Goal: Information Seeking & Learning: Check status

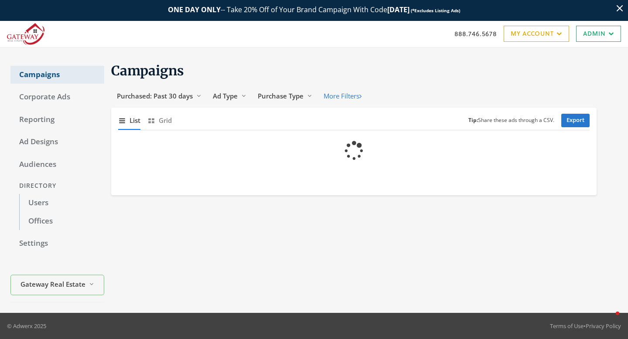
click at [43, 79] on link "Campaigns" at bounding box center [57, 75] width 94 height 18
click at [40, 95] on link "Corporate Ads" at bounding box center [57, 97] width 94 height 18
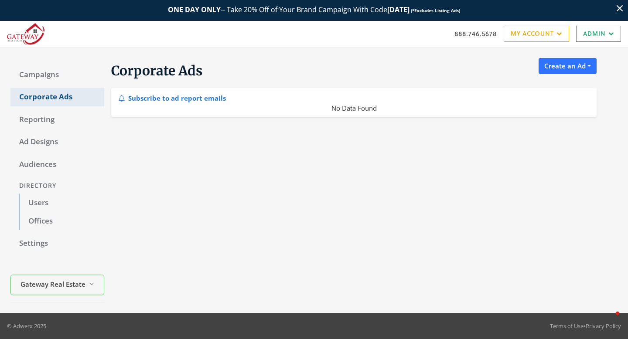
click at [40, 95] on link "Corporate Ads" at bounding box center [57, 97] width 94 height 18
click at [35, 202] on link "Users" at bounding box center [61, 203] width 85 height 18
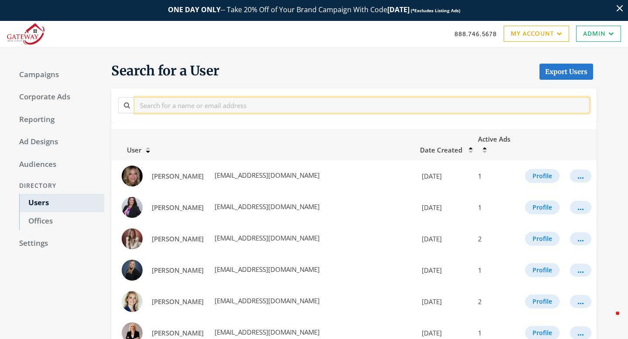
click at [183, 103] on input "text" at bounding box center [362, 105] width 455 height 16
click at [183, 98] on input "text" at bounding box center [362, 105] width 455 height 16
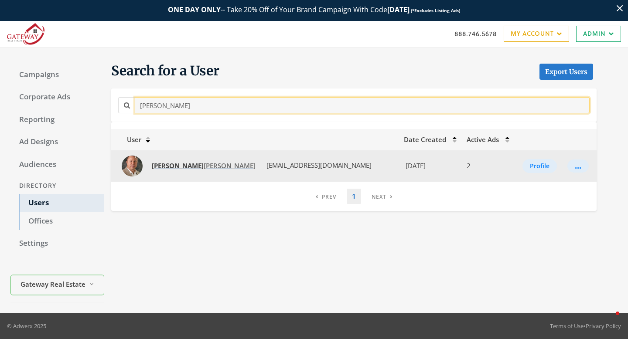
type input "[PERSON_NAME]"
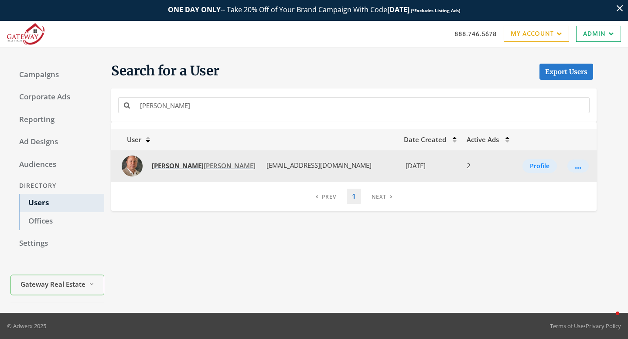
click at [179, 167] on span "[PERSON_NAME]" at bounding box center [204, 165] width 104 height 9
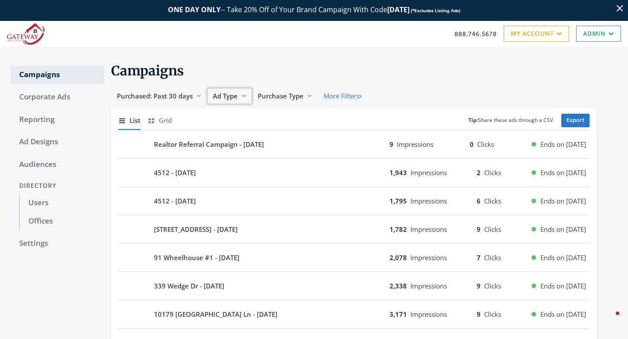
click at [230, 92] on span "Ad Type" at bounding box center [225, 96] width 25 height 9
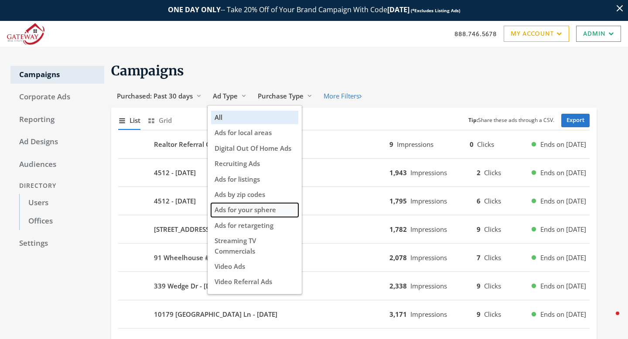
click at [228, 210] on span "Ads for your sphere" at bounding box center [244, 209] width 61 height 9
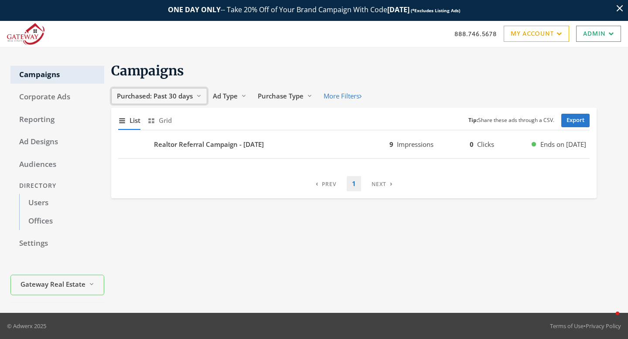
click at [173, 102] on button "Purchased: Past 30 days Reveal list of Purchased: Past 30 days" at bounding box center [159, 96] width 96 height 16
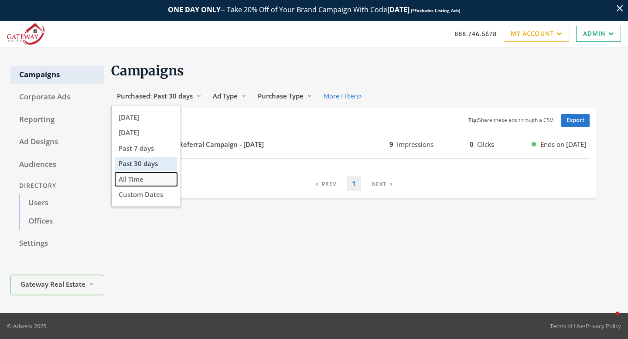
click at [156, 186] on button "All Time" at bounding box center [146, 180] width 62 height 14
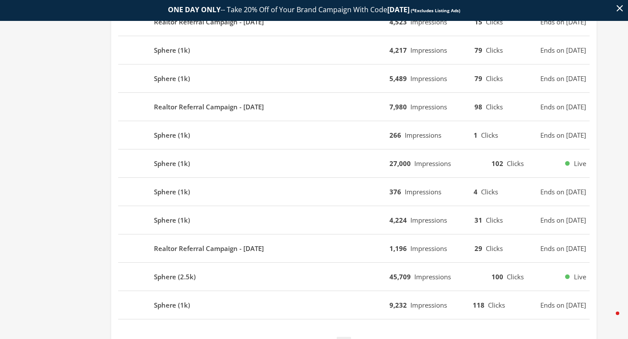
scroll to position [548, 0]
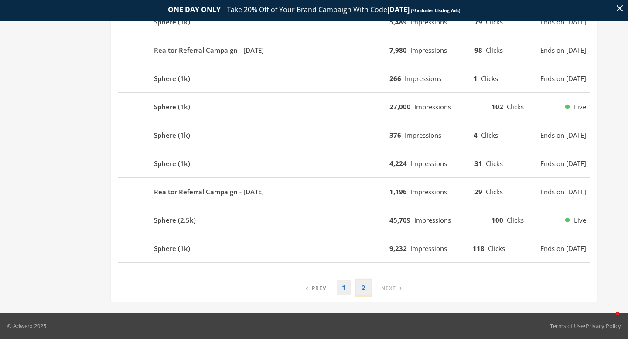
click at [366, 292] on link "2" at bounding box center [363, 287] width 14 height 15
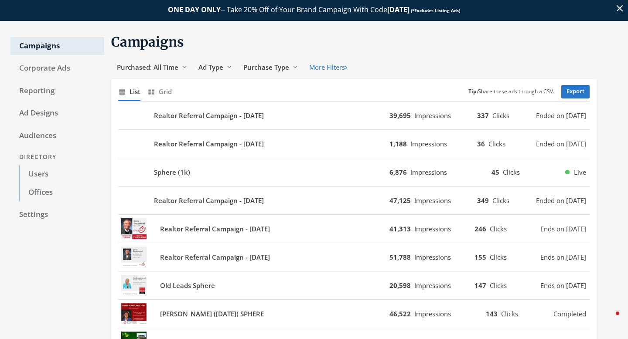
scroll to position [0, 0]
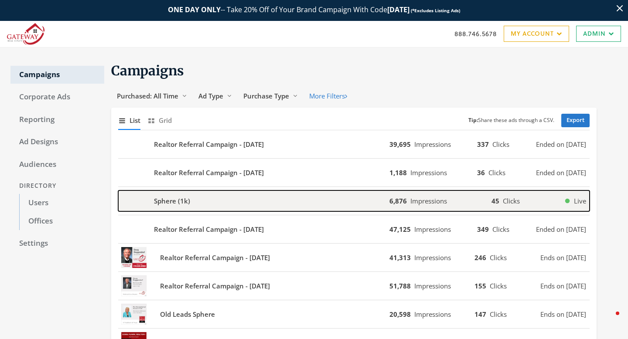
click at [280, 201] on div "Sphere (1k)" at bounding box center [253, 200] width 271 height 21
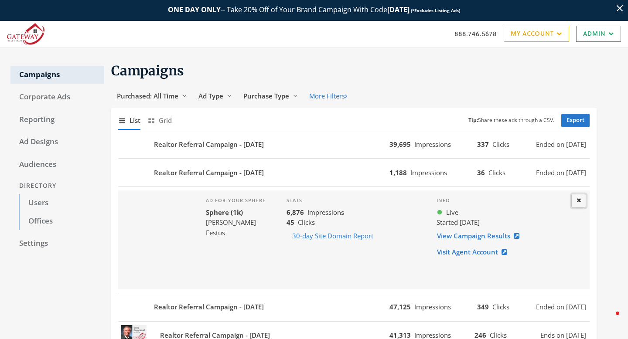
click at [579, 201] on icon at bounding box center [578, 200] width 4 height 6
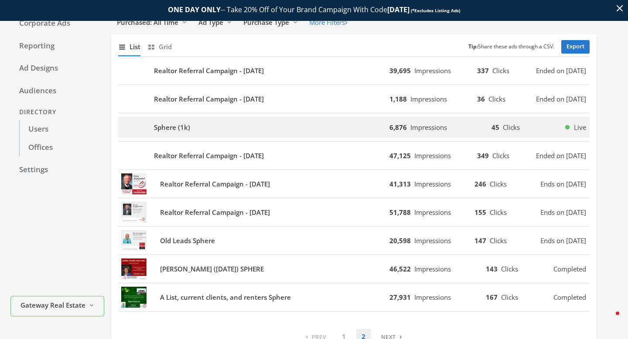
scroll to position [122, 0]
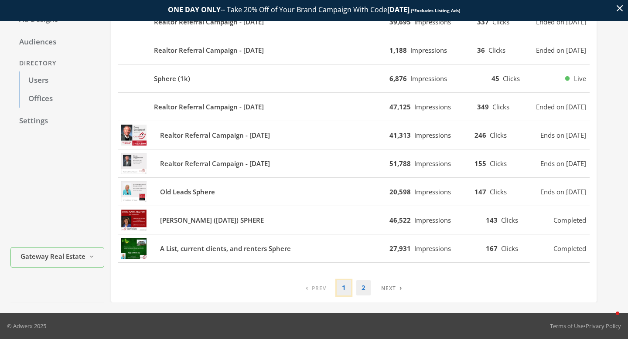
click at [340, 287] on link "1" at bounding box center [344, 287] width 14 height 15
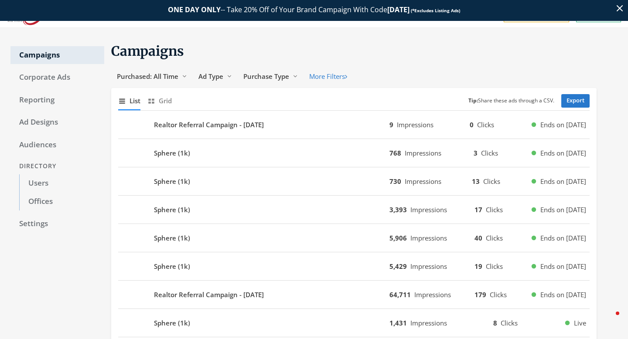
scroll to position [0, 0]
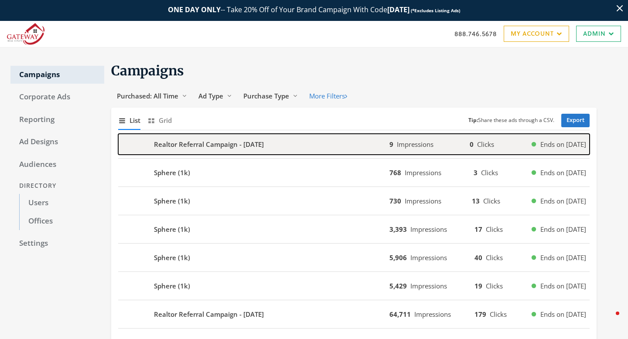
click at [264, 146] on b "Realtor Referral Campaign - 2025-09-15" at bounding box center [209, 144] width 110 height 10
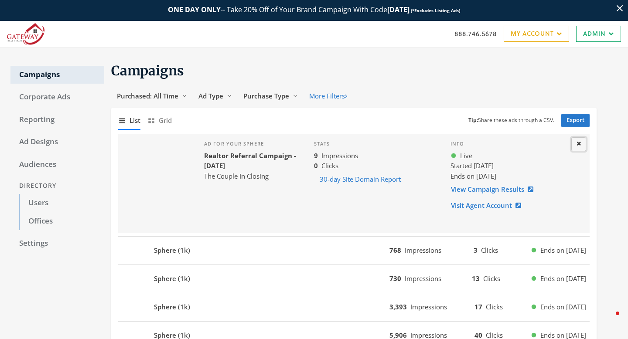
click at [575, 143] on button "Close" at bounding box center [578, 144] width 15 height 14
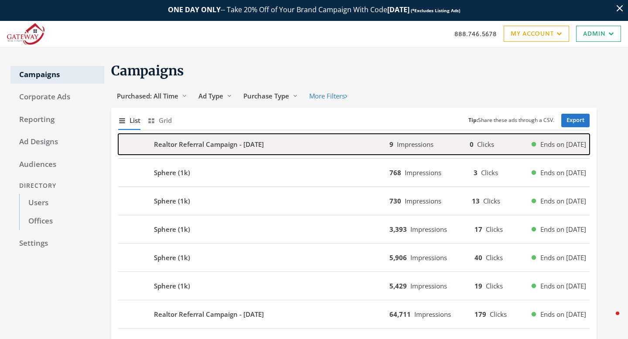
click at [293, 140] on div "Realtor Referral Campaign - 2025-09-15" at bounding box center [253, 144] width 271 height 21
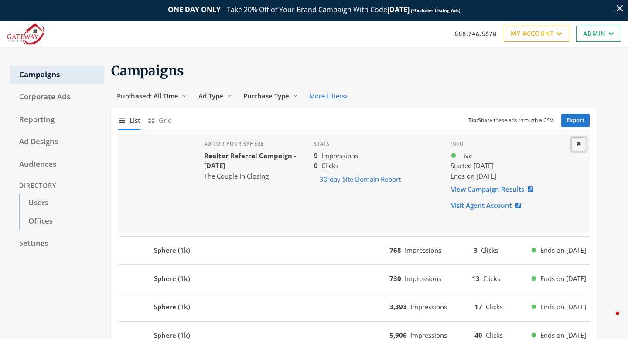
click at [582, 149] on button "Close" at bounding box center [578, 144] width 15 height 14
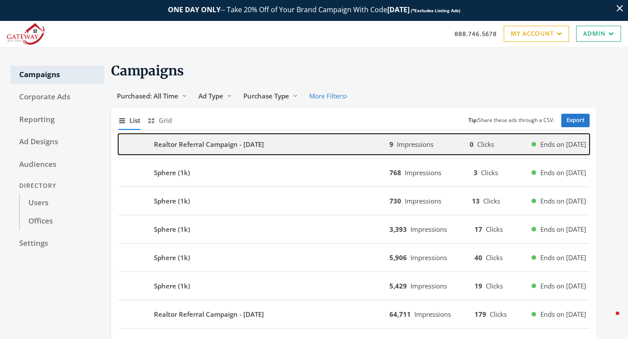
click at [243, 143] on b "Realtor Referral Campaign - 2025-09-15" at bounding box center [209, 144] width 110 height 10
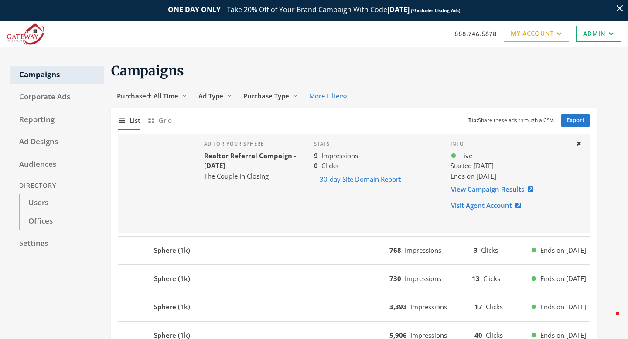
click at [450, 190] on div "Info Live Started 9/15/25 Ends on 9/16/26 View Campaign Results Visit Agent Acc…" at bounding box center [509, 183] width 133 height 99
click at [463, 191] on link "View Campaign Results" at bounding box center [494, 189] width 88 height 16
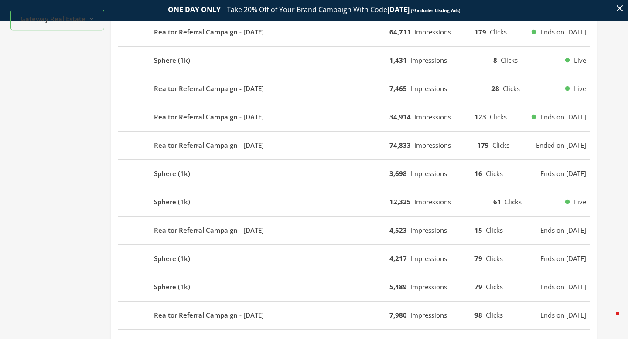
scroll to position [366, 0]
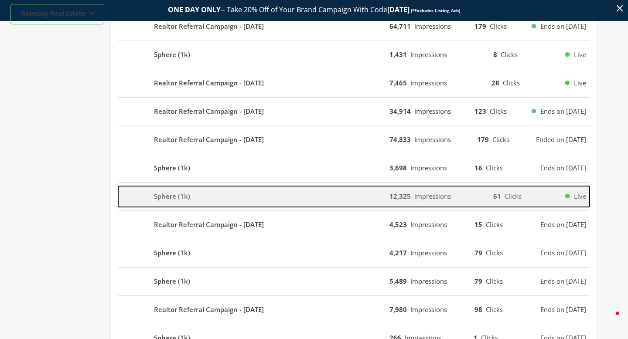
click at [267, 201] on div "Sphere (1k)" at bounding box center [253, 196] width 271 height 21
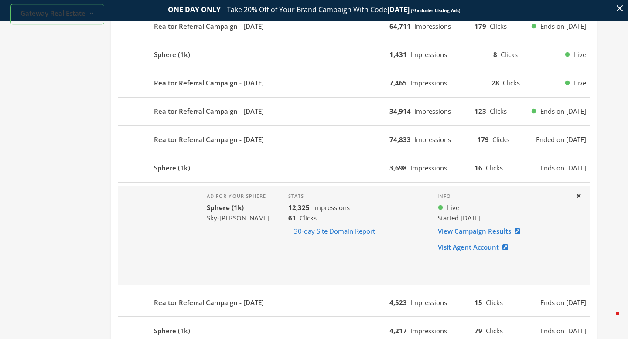
click at [267, 152] on div "Realtor Referral Campaign - 2024-01-08 74,833 Impressions 179 Clicks Ended on 1…" at bounding box center [353, 140] width 471 height 28
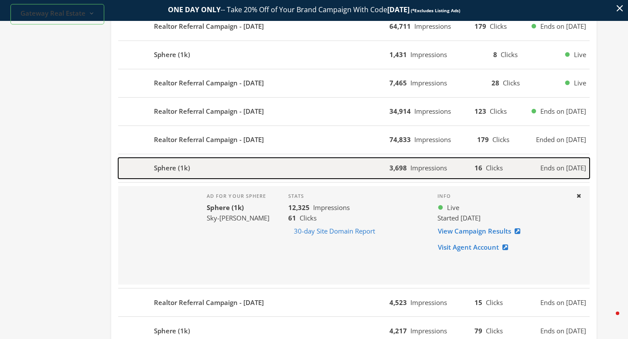
click at [265, 160] on div "Sphere (1k)" at bounding box center [253, 168] width 271 height 21
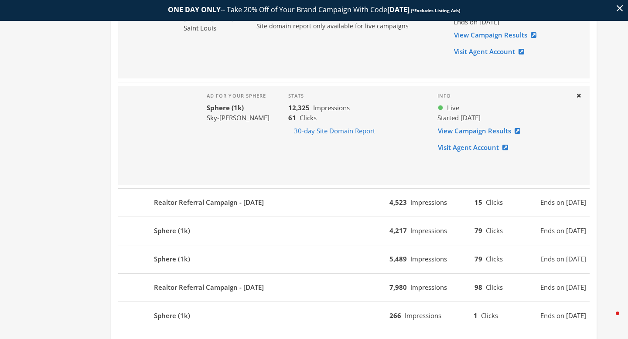
scroll to position [562, 0]
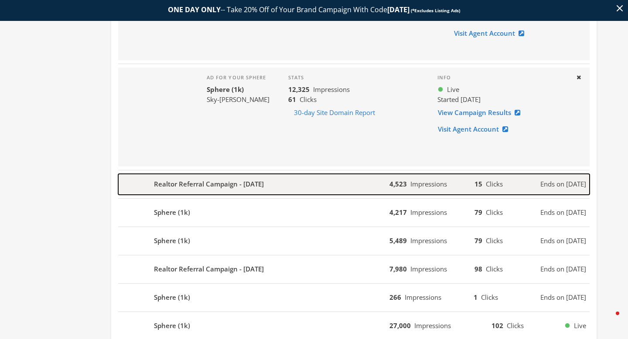
click at [252, 187] on b "Realtor Referral Campaign - 2023-10-04" at bounding box center [209, 184] width 110 height 10
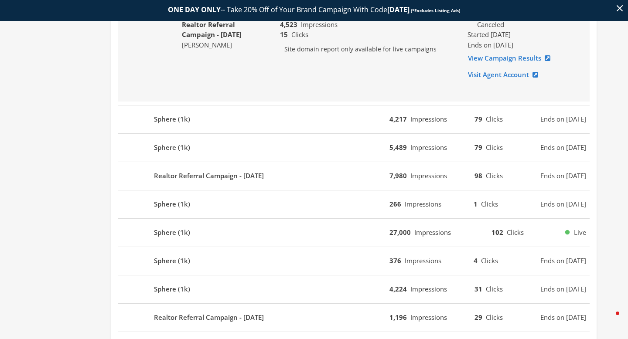
scroll to position [801, 0]
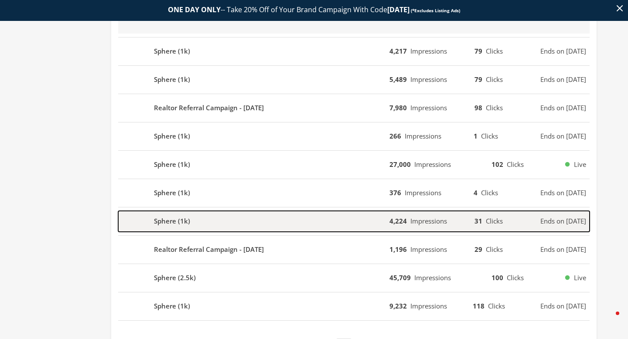
click at [204, 212] on div "Sphere (1k)" at bounding box center [253, 221] width 271 height 21
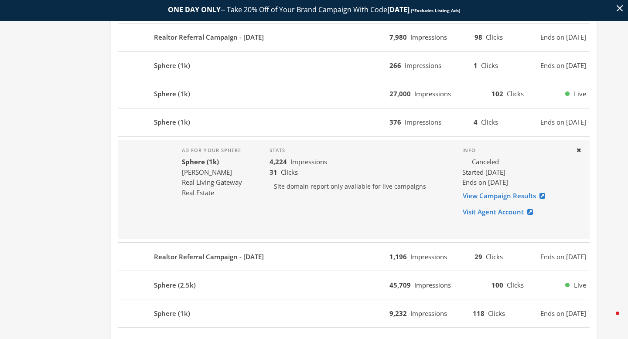
scroll to position [894, 0]
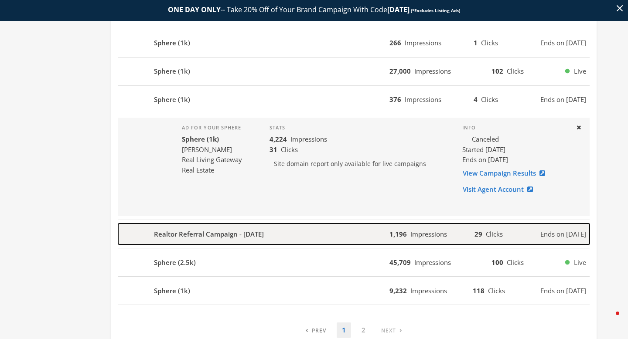
click at [203, 238] on b "Realtor Referral Campaign - 2023-01-17" at bounding box center [209, 234] width 110 height 10
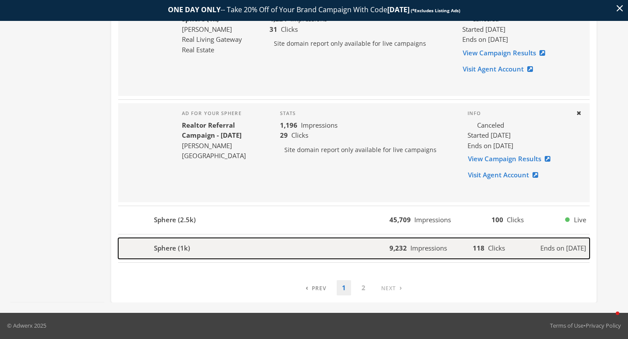
click at [200, 258] on div "Sphere (1k)" at bounding box center [253, 248] width 271 height 21
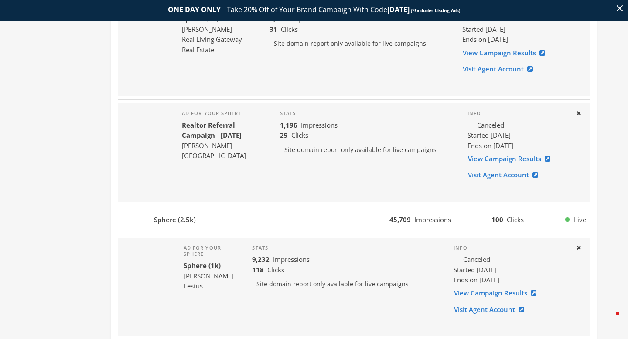
scroll to position [1015, 0]
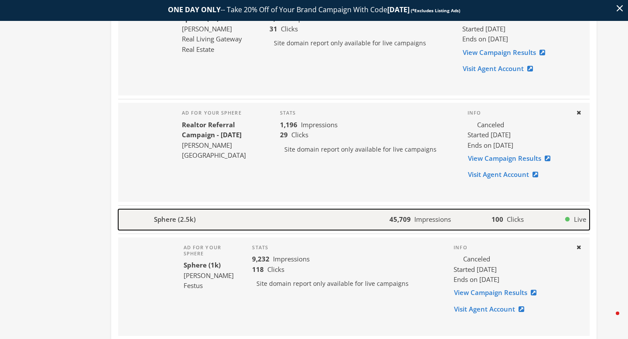
click at [200, 222] on div "Sphere (2.5k)" at bounding box center [253, 219] width 271 height 21
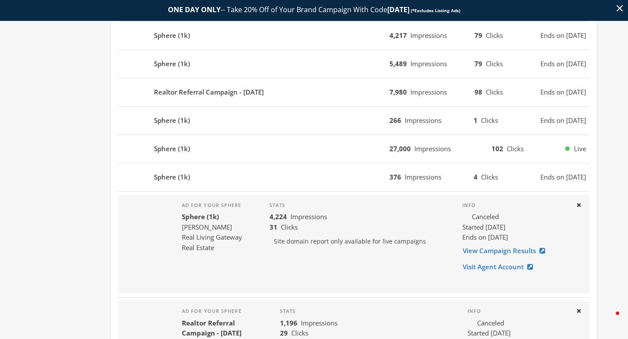
scroll to position [812, 0]
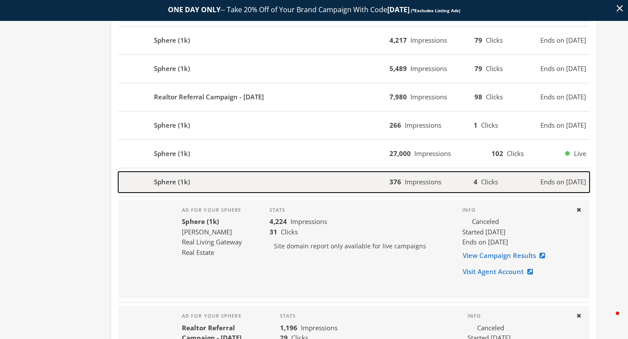
click at [199, 184] on div "Sphere (1k)" at bounding box center [253, 182] width 271 height 21
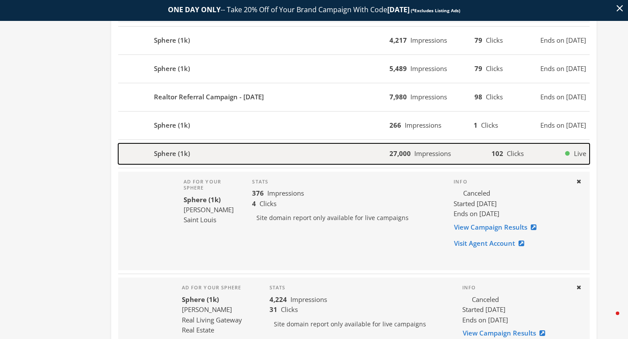
click at [203, 158] on div "Sphere (1k)" at bounding box center [253, 153] width 271 height 21
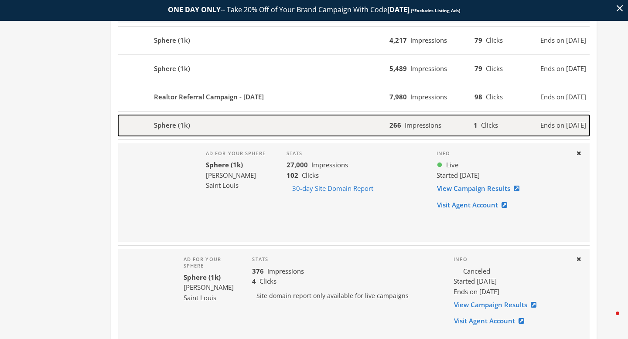
click at [206, 132] on div "Sphere (1k)" at bounding box center [253, 125] width 271 height 21
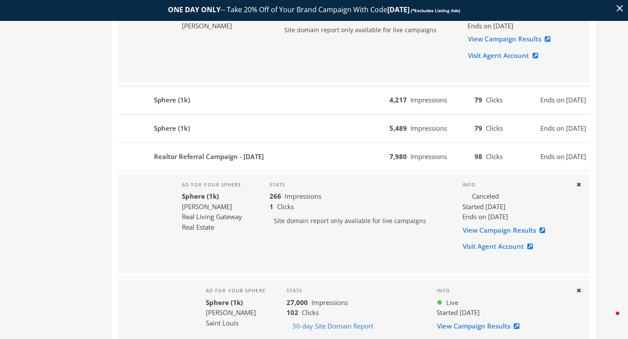
scroll to position [751, 0]
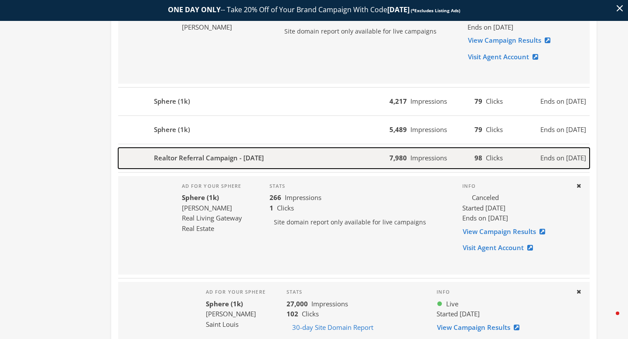
click at [204, 153] on div "Realtor Referral Campaign - 2023-04-04" at bounding box center [253, 158] width 271 height 21
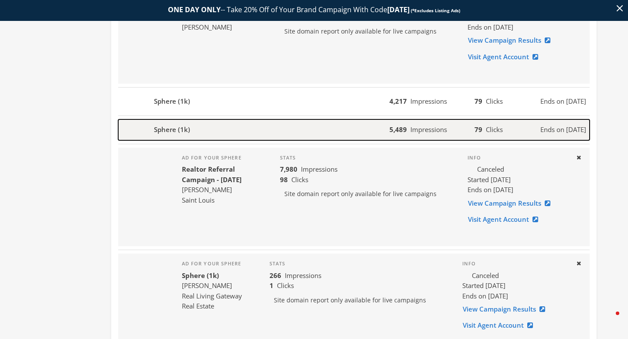
click at [204, 133] on div "Sphere (1k)" at bounding box center [253, 129] width 271 height 21
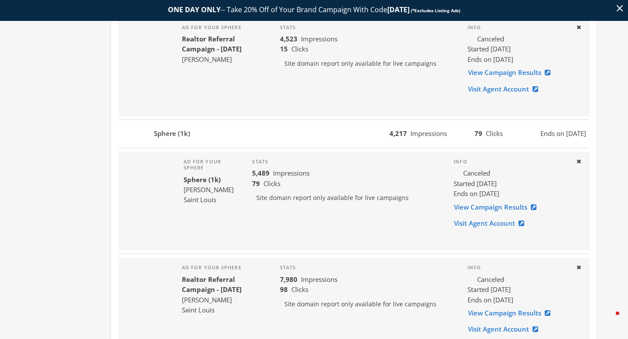
scroll to position [718, 0]
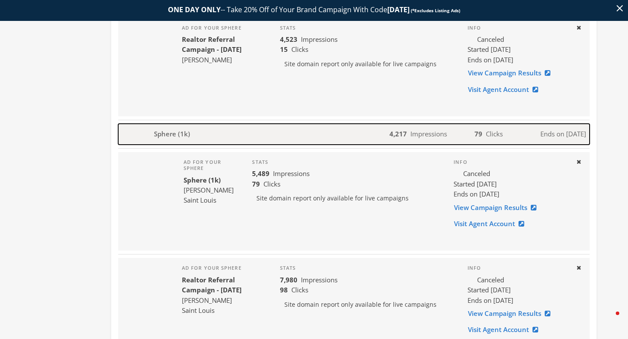
click at [204, 133] on div "Sphere (1k)" at bounding box center [253, 134] width 271 height 21
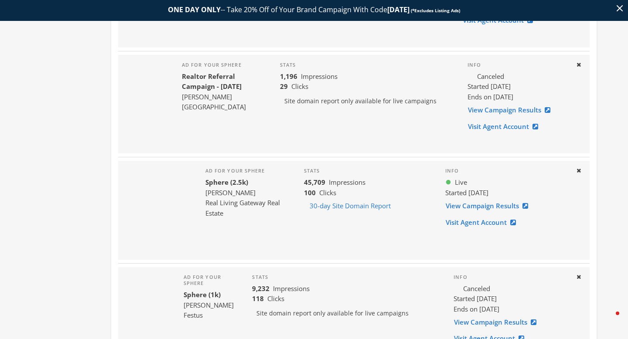
scroll to position [1636, 0]
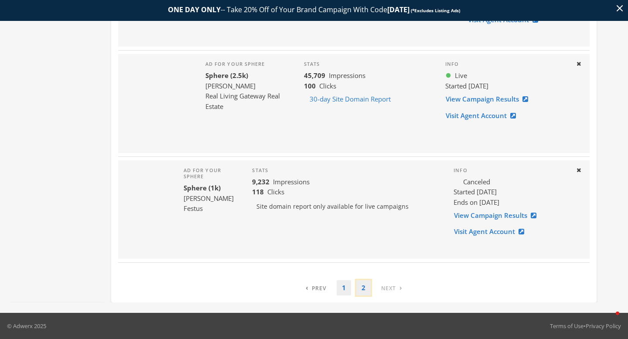
click at [357, 287] on link "2" at bounding box center [363, 287] width 14 height 15
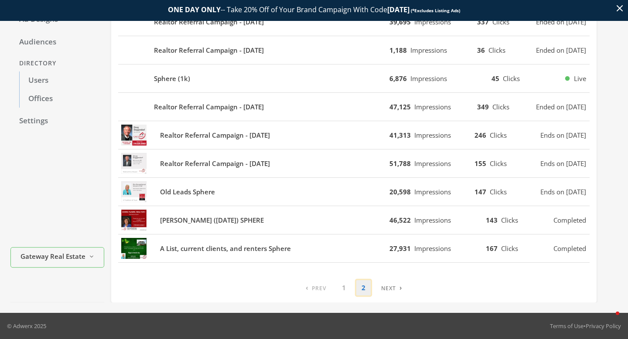
scroll to position [122, 0]
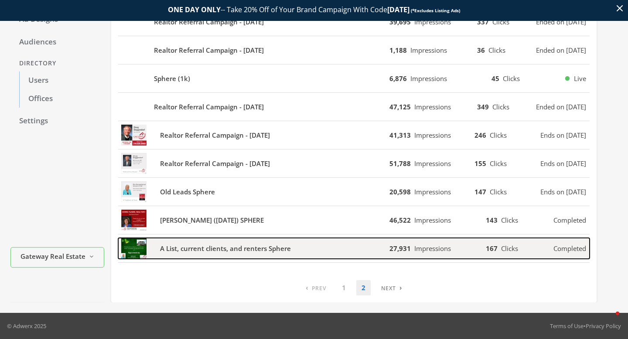
click at [268, 244] on b "A List, current clients, and renters Sphere" at bounding box center [225, 249] width 131 height 10
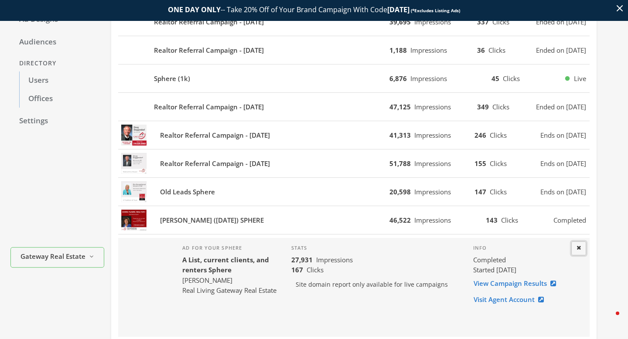
click at [580, 251] on icon at bounding box center [578, 248] width 4 height 6
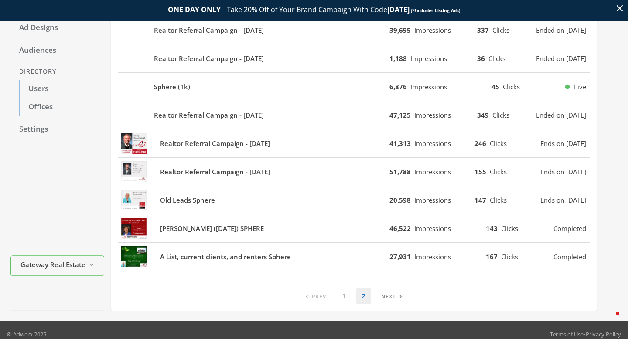
scroll to position [112, 0]
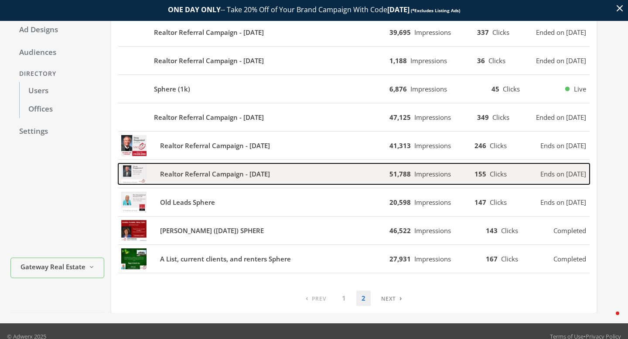
click at [236, 169] on b "Realtor Referral Campaign - 2021-01-25" at bounding box center [215, 174] width 110 height 10
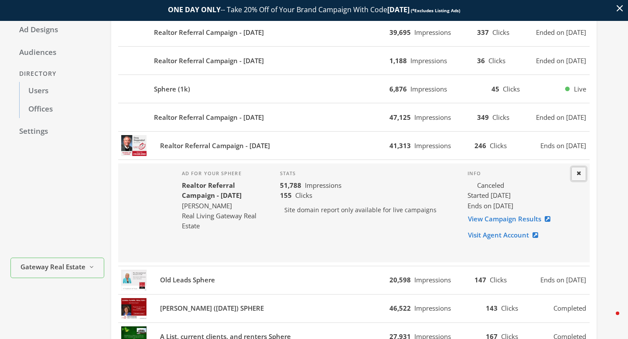
click at [581, 171] on button "Close" at bounding box center [578, 174] width 15 height 14
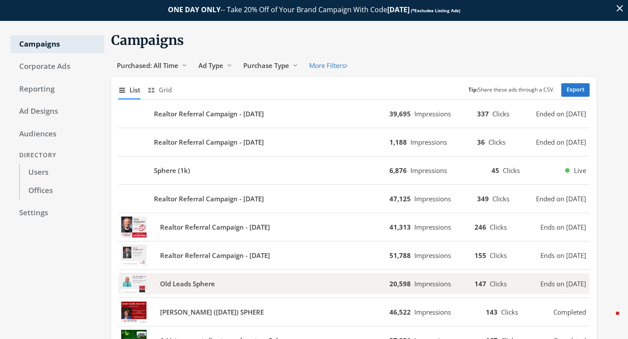
scroll to position [30, 0]
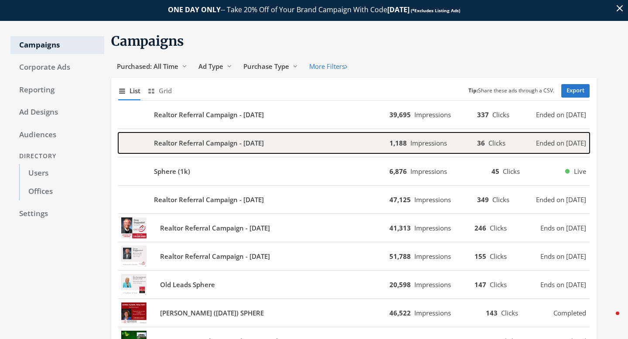
click at [289, 138] on div "Realtor Referral Campaign - 2023-01-03" at bounding box center [253, 143] width 271 height 21
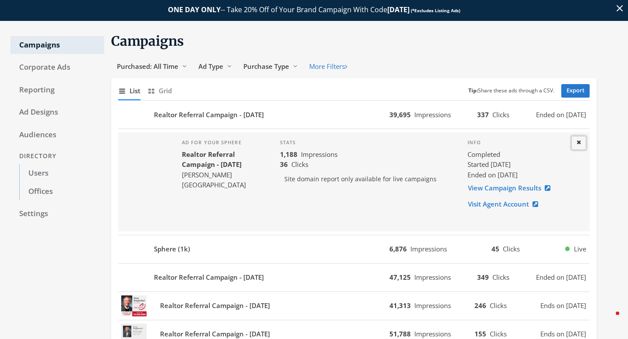
click at [576, 143] on icon at bounding box center [578, 142] width 4 height 6
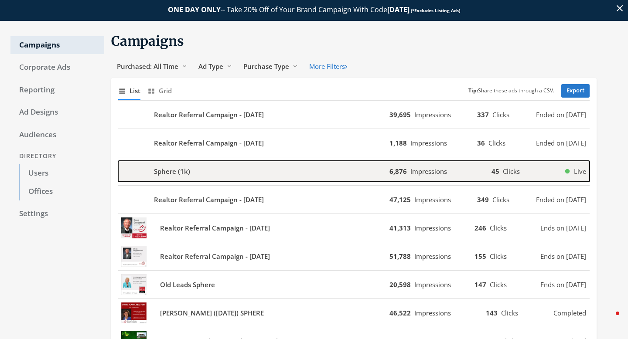
click at [306, 176] on div "Sphere (1k)" at bounding box center [253, 171] width 271 height 21
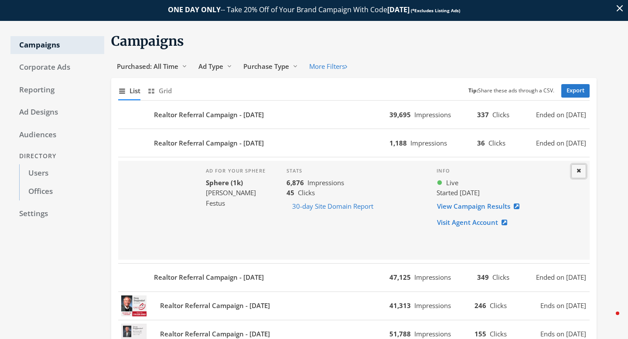
click at [572, 171] on button "Close" at bounding box center [578, 171] width 15 height 14
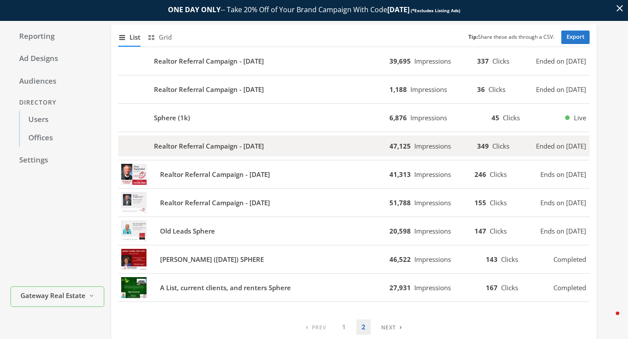
scroll to position [0, 0]
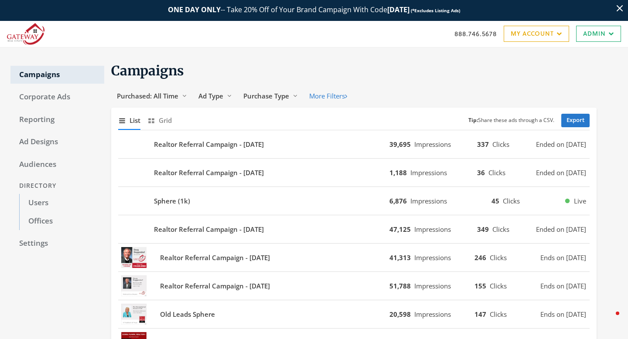
click at [68, 108] on div "Campaigns Corporate Ads Reporting Ad Designs Audiences Directory Users Offices …" at bounding box center [57, 241] width 94 height 367
click at [64, 100] on link "Corporate Ads" at bounding box center [57, 97] width 94 height 18
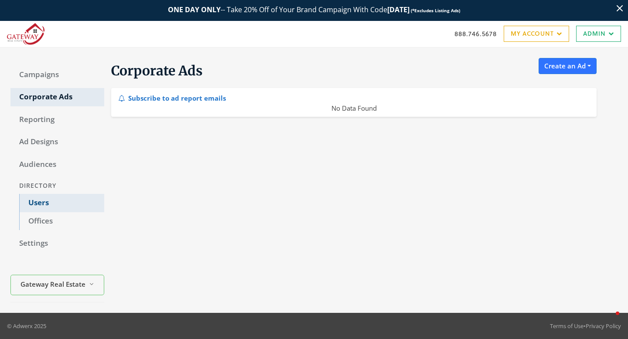
click at [45, 208] on link "Users" at bounding box center [61, 203] width 85 height 18
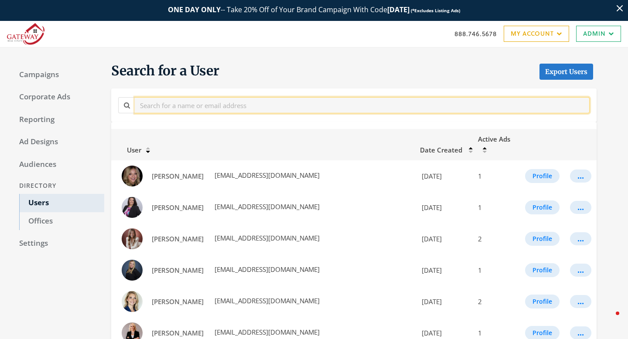
click at [172, 109] on input "text" at bounding box center [362, 105] width 455 height 16
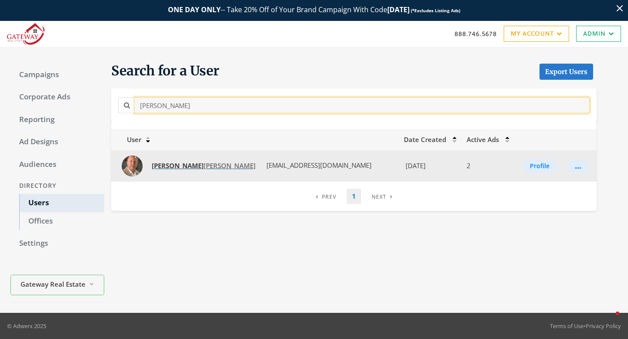
type input "[PERSON_NAME]"
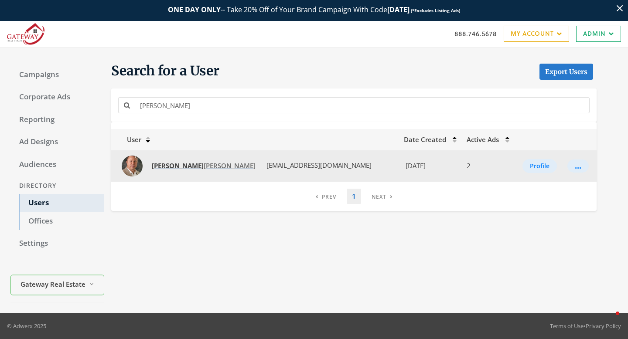
click at [167, 169] on strong "[PERSON_NAME]" at bounding box center [178, 165] width 52 height 9
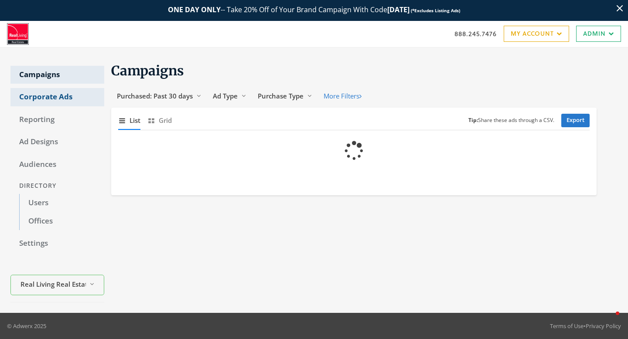
click at [55, 97] on link "Corporate Ads" at bounding box center [57, 97] width 94 height 18
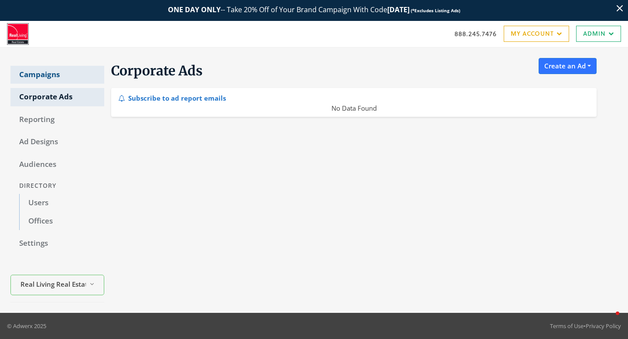
click at [55, 71] on link "Campaigns" at bounding box center [57, 75] width 94 height 18
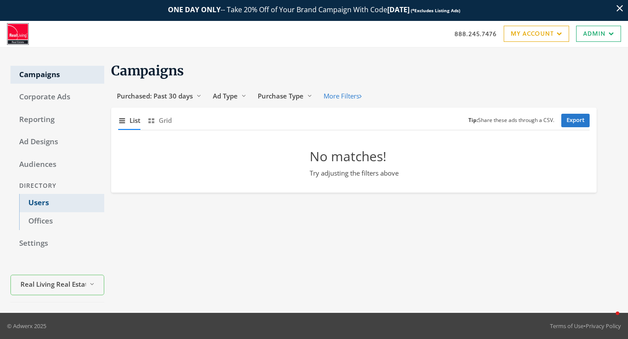
click at [40, 207] on link "Users" at bounding box center [61, 203] width 85 height 18
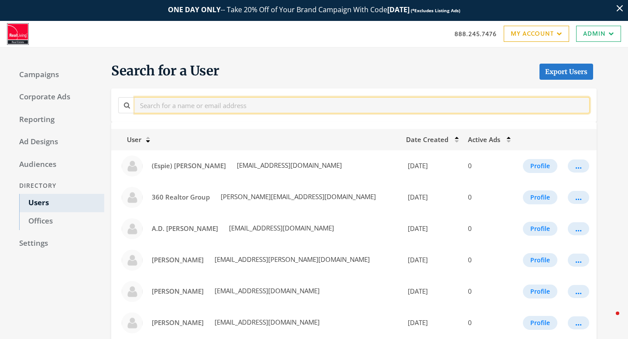
click at [145, 107] on input "text" at bounding box center [362, 105] width 455 height 16
type input "[PERSON_NAME]"
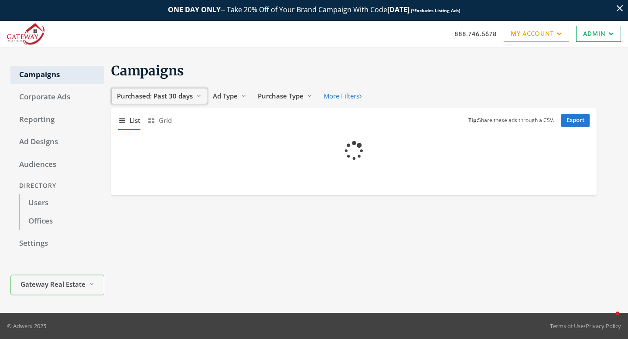
click at [180, 98] on span "Purchased: Past 30 days" at bounding box center [155, 96] width 76 height 9
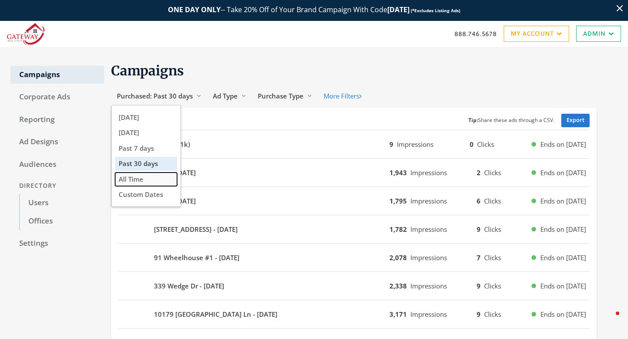
click at [146, 185] on button "All Time" at bounding box center [146, 180] width 62 height 14
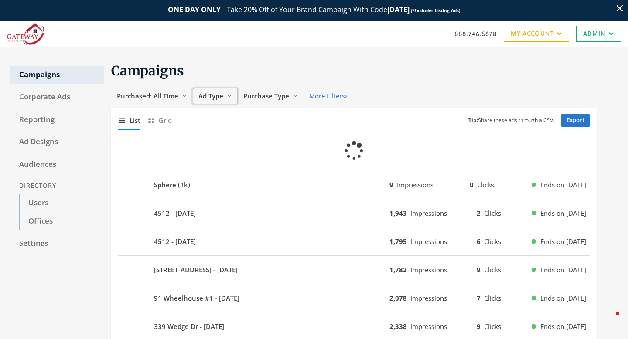
click at [227, 95] on icon "Reveal list of Ad Type" at bounding box center [229, 95] width 5 height 5
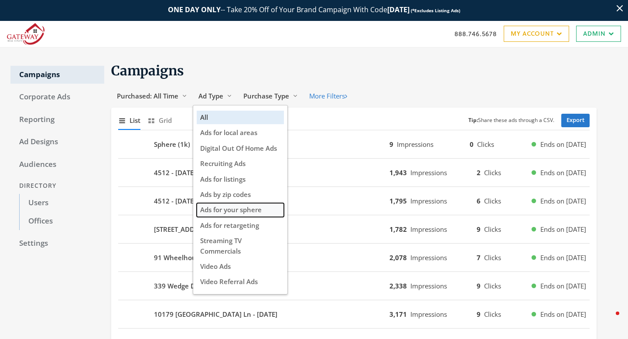
click at [237, 206] on span "Ads for your sphere" at bounding box center [230, 209] width 61 height 9
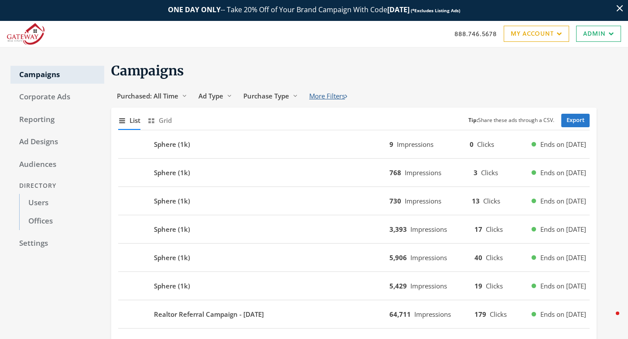
click at [325, 92] on button "More Filters" at bounding box center [327, 96] width 49 height 16
click at [279, 102] on button "Purchase Type Reveal list of Purchase Type" at bounding box center [271, 96] width 66 height 16
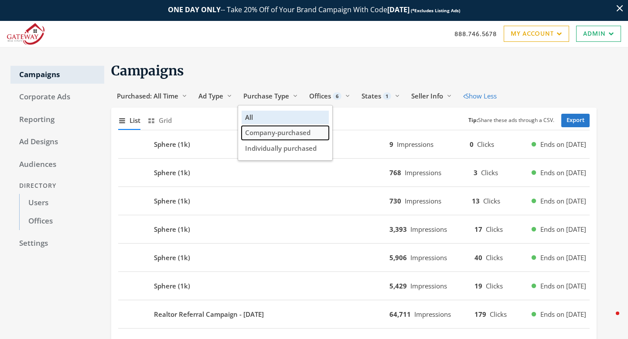
click at [275, 135] on span "Company-purchased" at bounding box center [277, 132] width 65 height 9
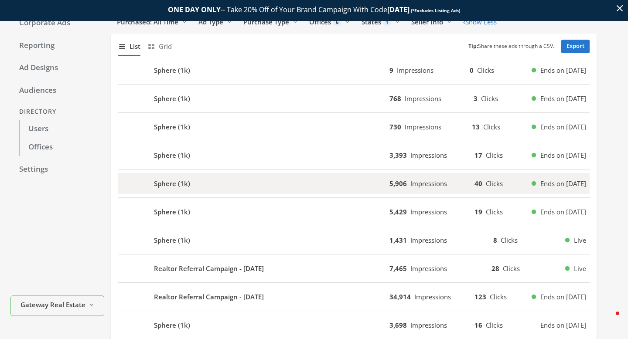
scroll to position [82, 0]
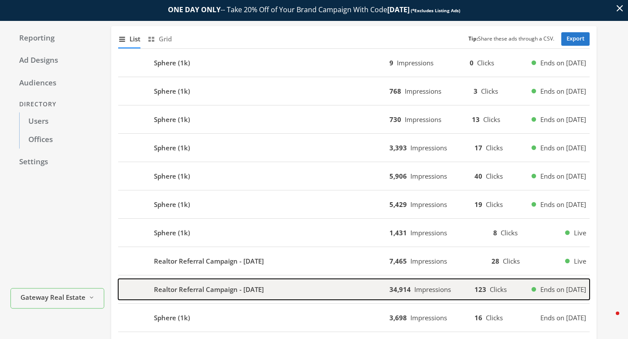
click at [223, 288] on b "Realtor Referral Campaign - 2024-01-29" at bounding box center [209, 290] width 110 height 10
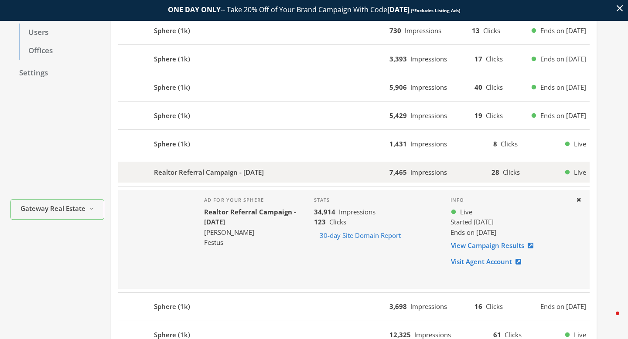
scroll to position [175, 0]
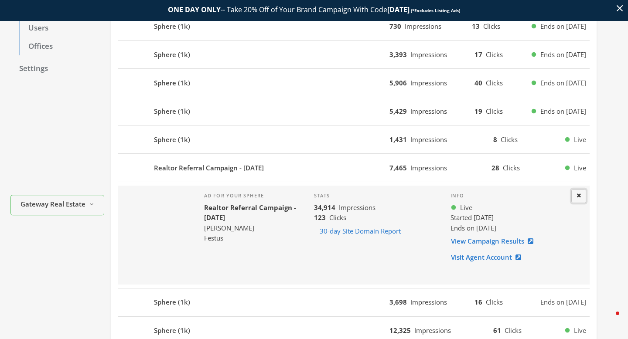
click at [581, 196] on button "Close" at bounding box center [578, 196] width 15 height 14
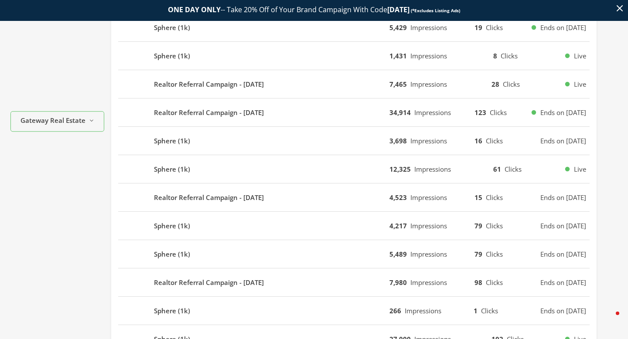
scroll to position [0, 0]
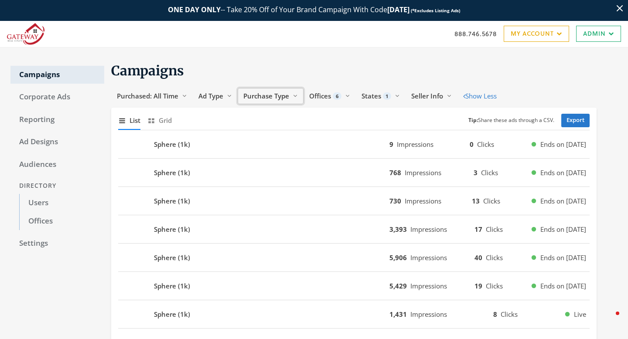
click at [288, 99] on span "Purchase Type" at bounding box center [266, 96] width 46 height 9
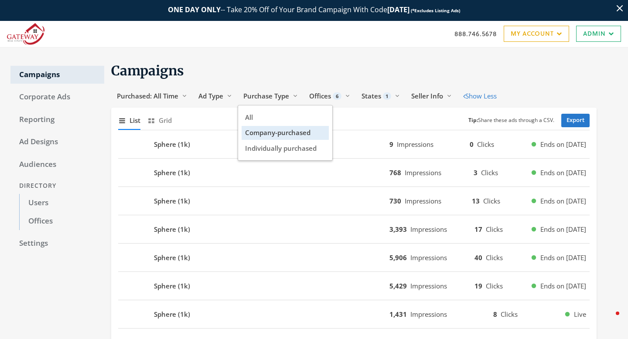
click at [288, 74] on h1 "Campaigns" at bounding box center [353, 70] width 485 height 17
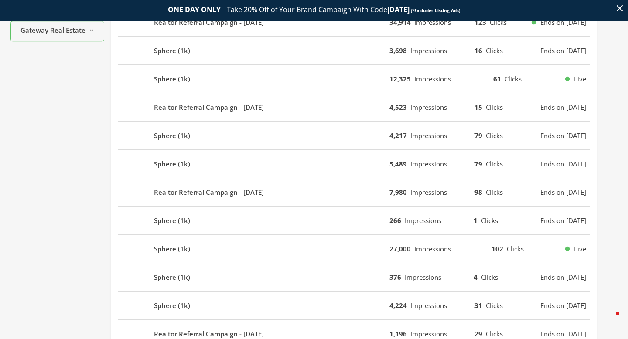
scroll to position [519, 0]
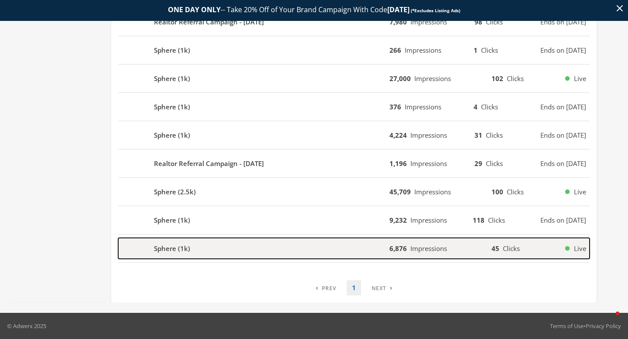
click at [297, 252] on div "Sphere (1k)" at bounding box center [253, 248] width 271 height 21
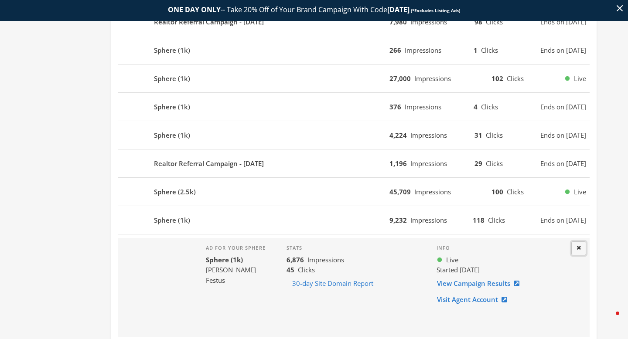
click at [579, 242] on button "Close" at bounding box center [578, 248] width 15 height 14
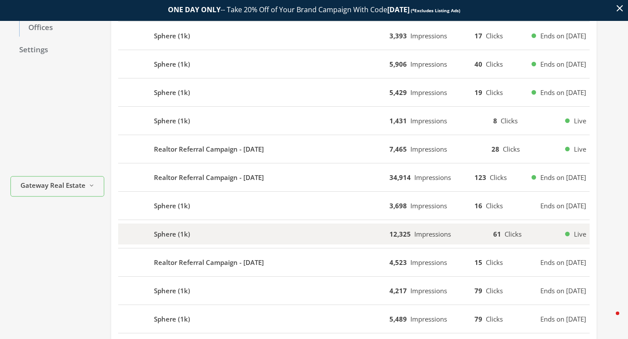
scroll to position [192, 0]
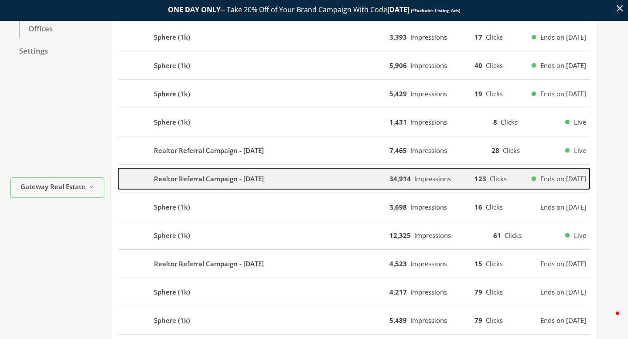
click at [244, 177] on b "Realtor Referral Campaign - 2024-01-29" at bounding box center [209, 179] width 110 height 10
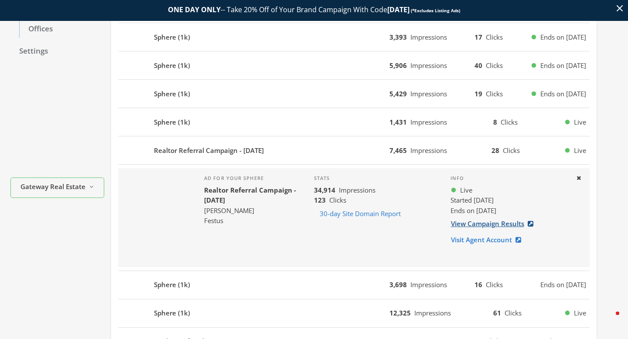
click at [457, 222] on link "View Campaign Results" at bounding box center [494, 224] width 88 height 16
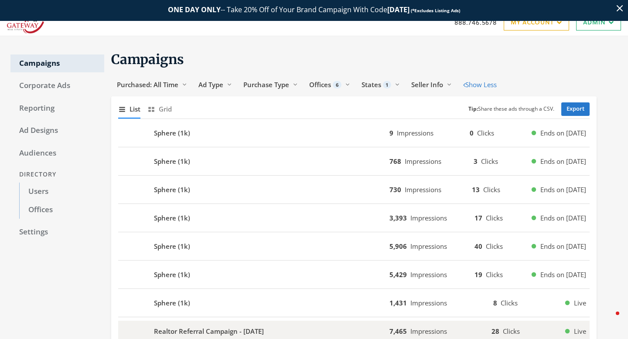
scroll to position [0, 0]
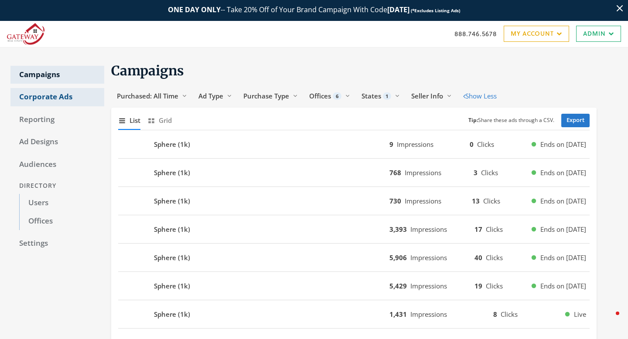
click at [68, 99] on link "Corporate Ads" at bounding box center [57, 97] width 94 height 18
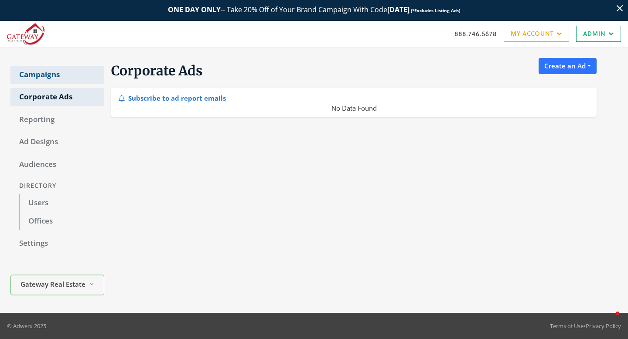
click at [57, 79] on link "Campaigns" at bounding box center [57, 75] width 94 height 18
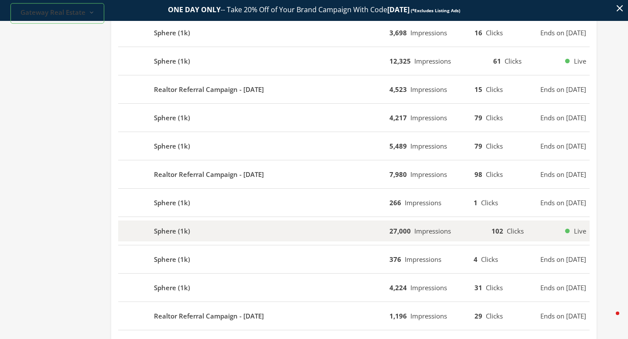
scroll to position [519, 0]
